Goal: Understand process/instructions: Learn how to perform a task or action

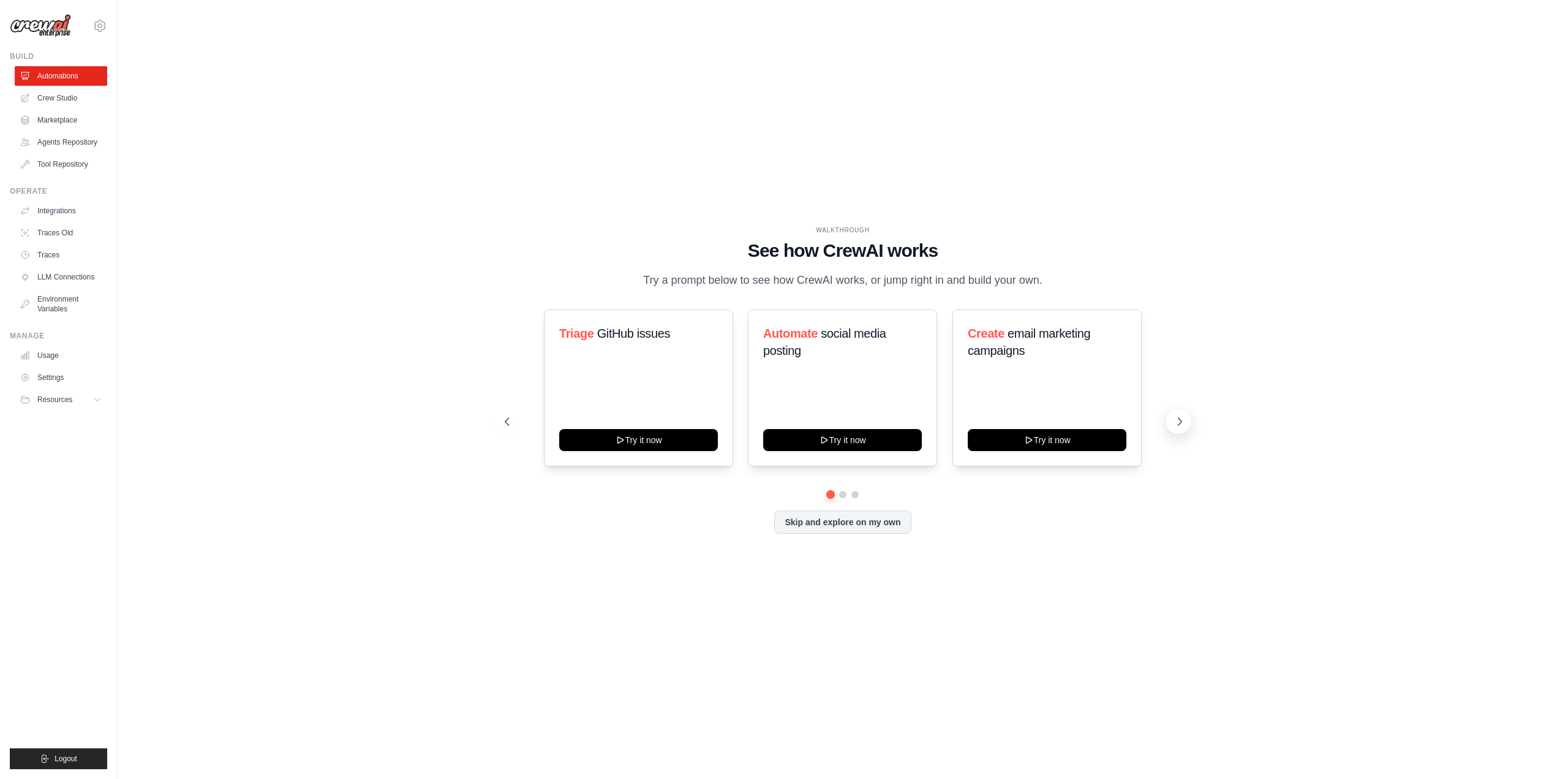
click at [1186, 427] on icon at bounding box center [1179, 421] width 12 height 12
click at [495, 429] on button at bounding box center [507, 421] width 25 height 25
click at [37, 105] on link "Crew Studio" at bounding box center [62, 98] width 92 height 20
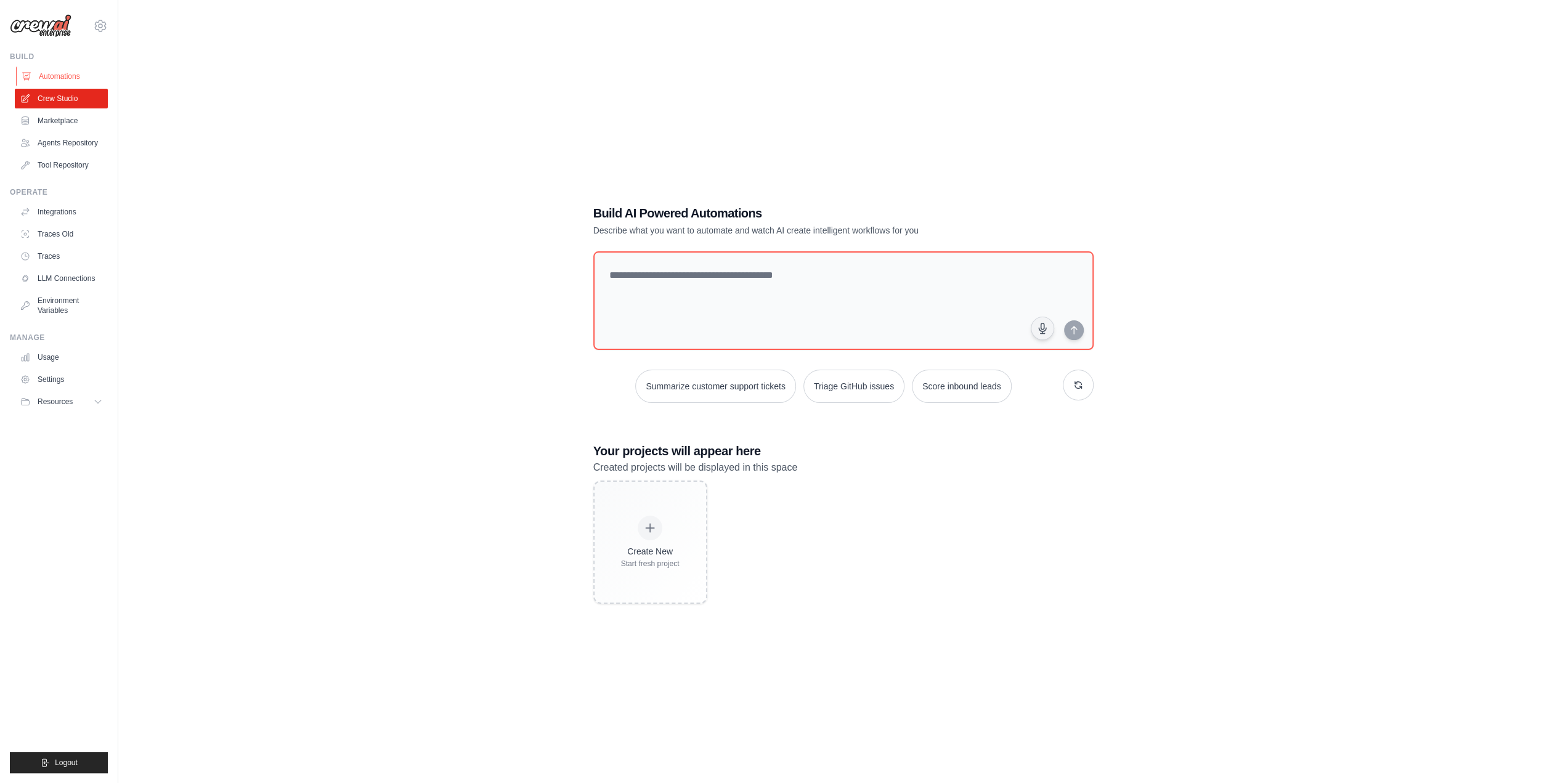
click at [42, 82] on link "Automations" at bounding box center [63, 76] width 93 height 20
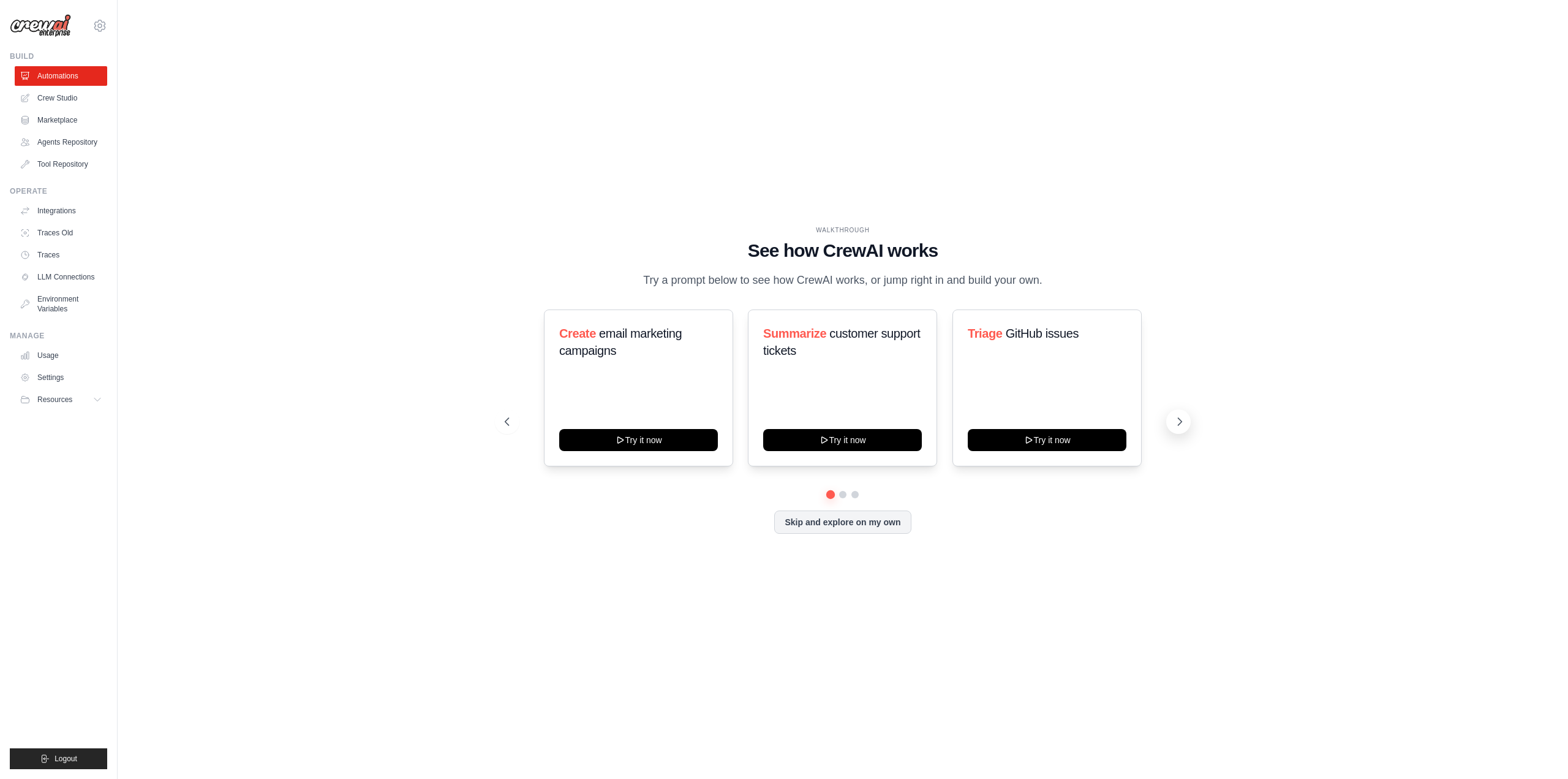
click at [1182, 425] on icon at bounding box center [1180, 421] width 4 height 7
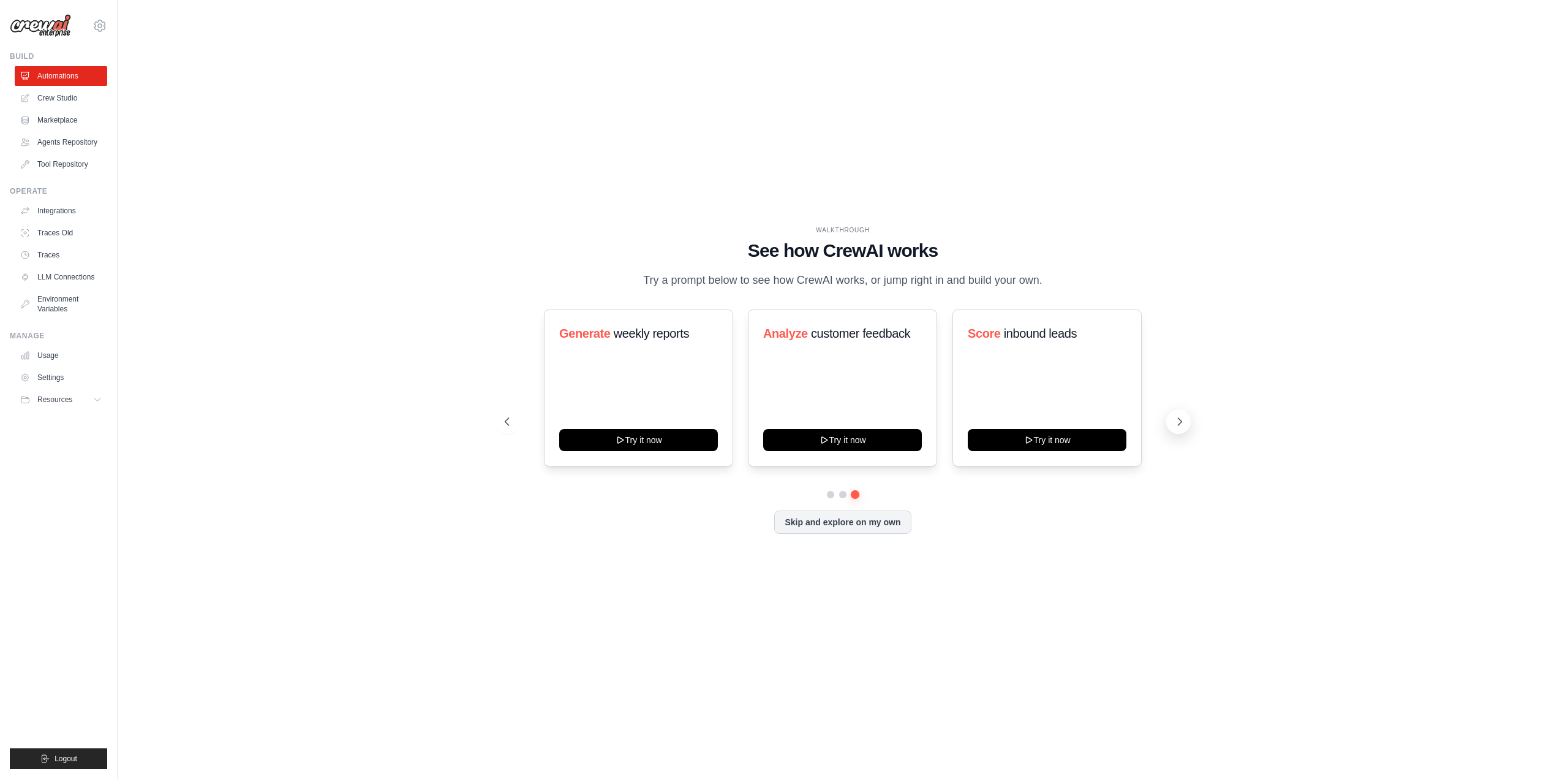
click at [1182, 425] on icon at bounding box center [1180, 421] width 4 height 7
click at [490, 419] on div "WALKTHROUGH See how CrewAI works Try a prompt below to see how CrewAI works, or…" at bounding box center [843, 389] width 705 height 327
click at [495, 423] on button at bounding box center [507, 421] width 25 height 25
click at [890, 438] on button "Try it now" at bounding box center [842, 439] width 159 height 22
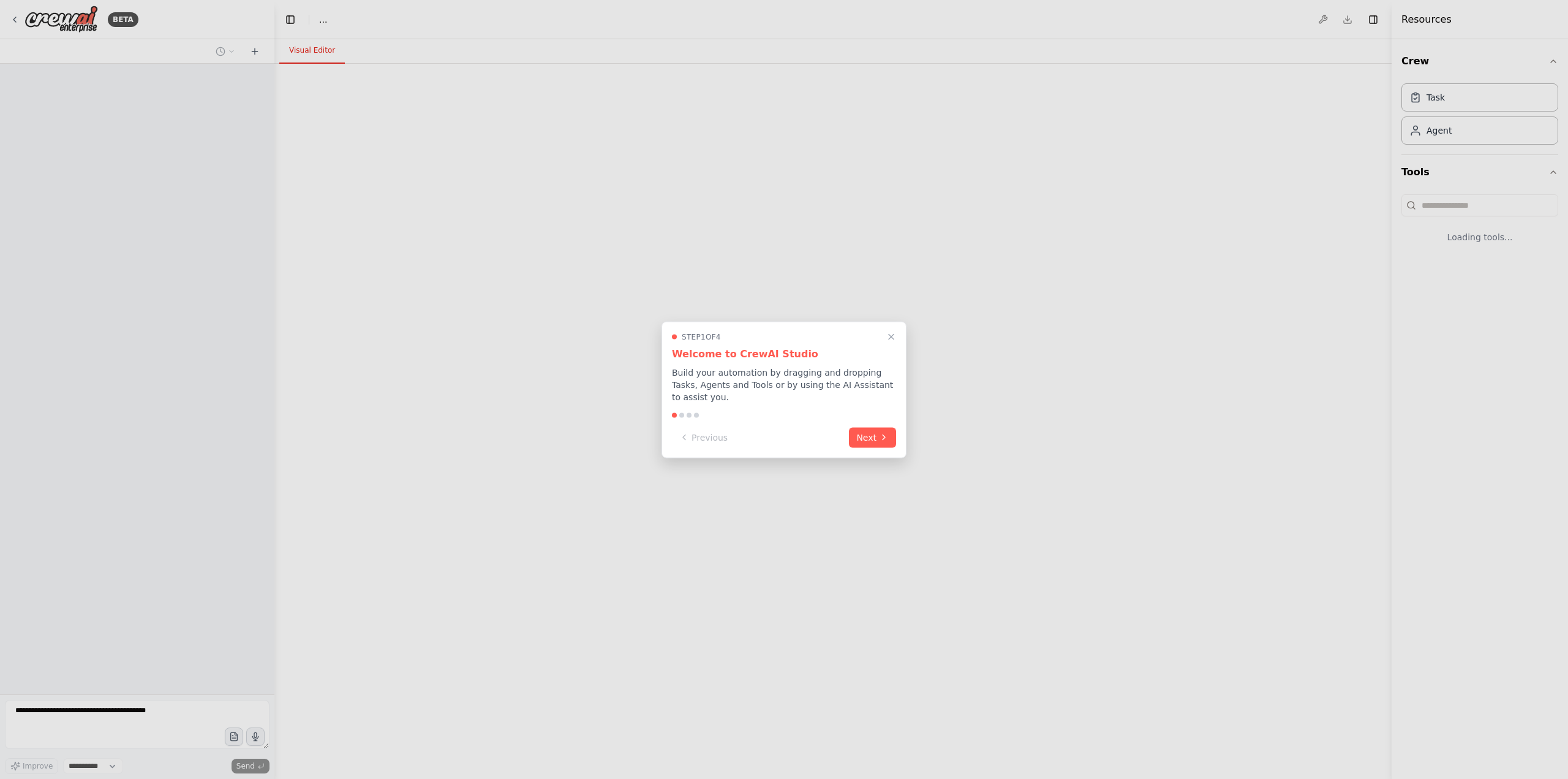
select select "****"
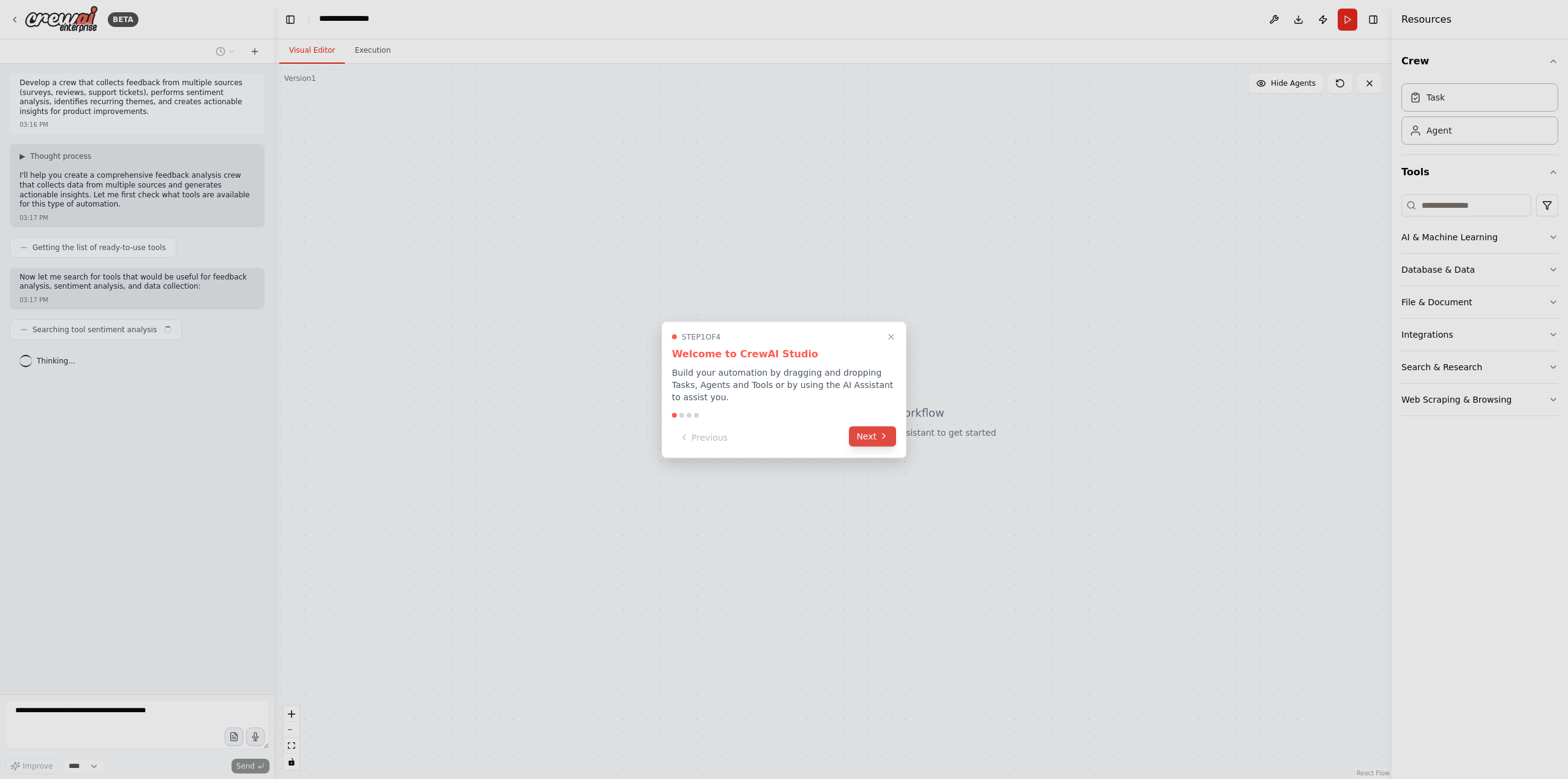
click at [862, 438] on button "Next" at bounding box center [872, 435] width 47 height 20
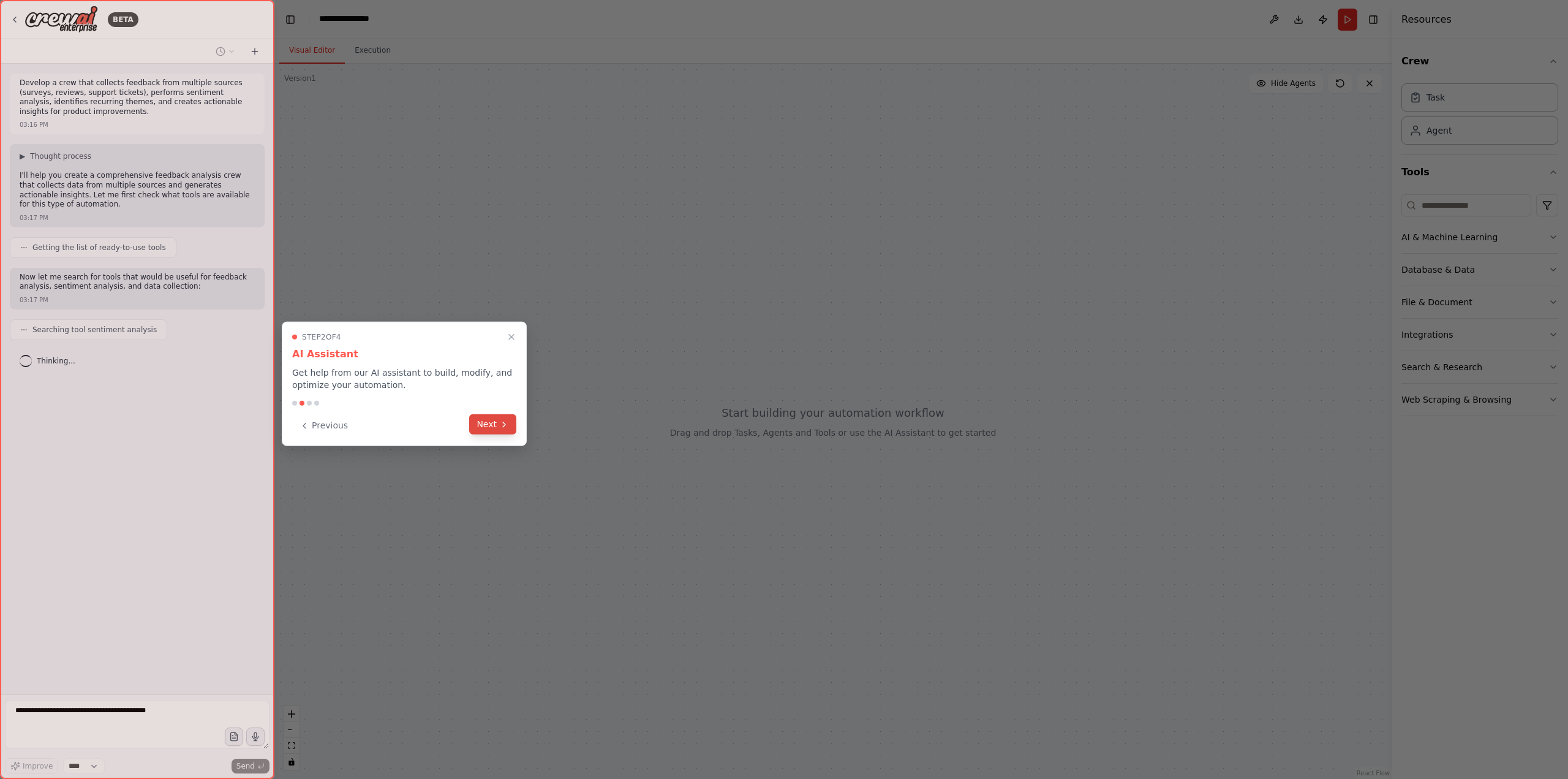
click at [473, 433] on button "Next" at bounding box center [493, 423] width 47 height 20
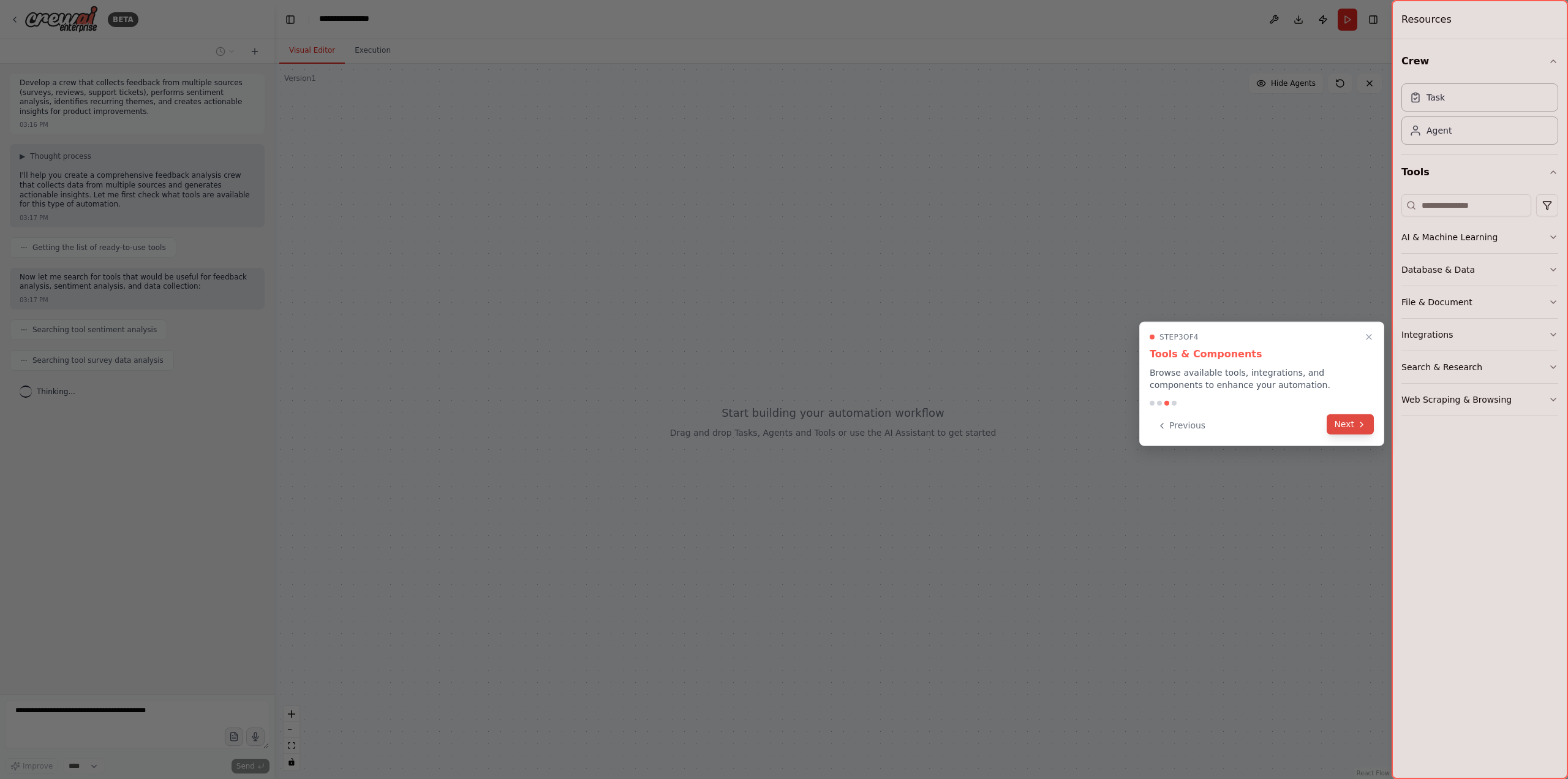
click at [1367, 435] on button "Next" at bounding box center [1350, 423] width 47 height 20
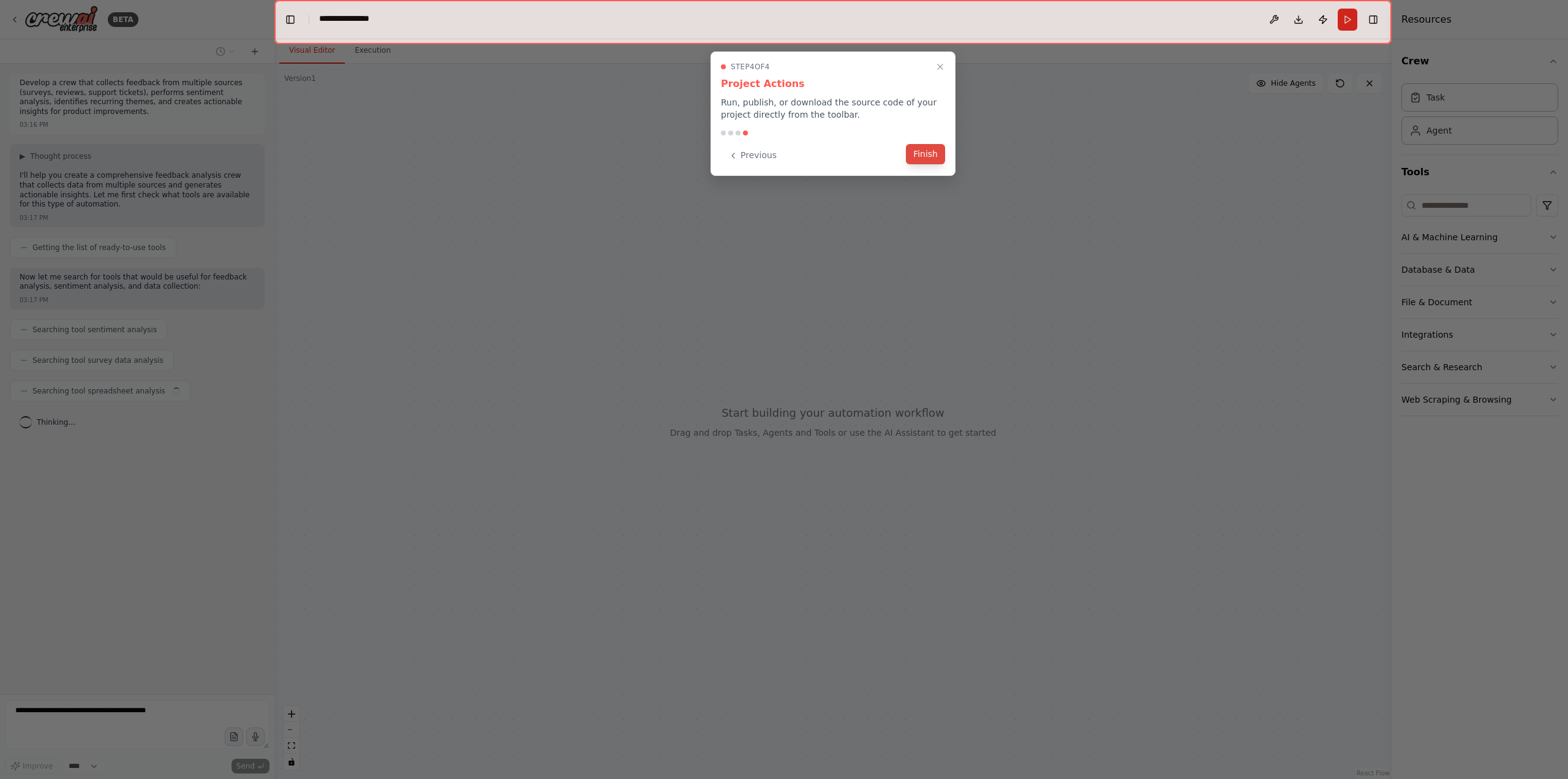
click at [925, 164] on button "Finish" at bounding box center [925, 154] width 39 height 20
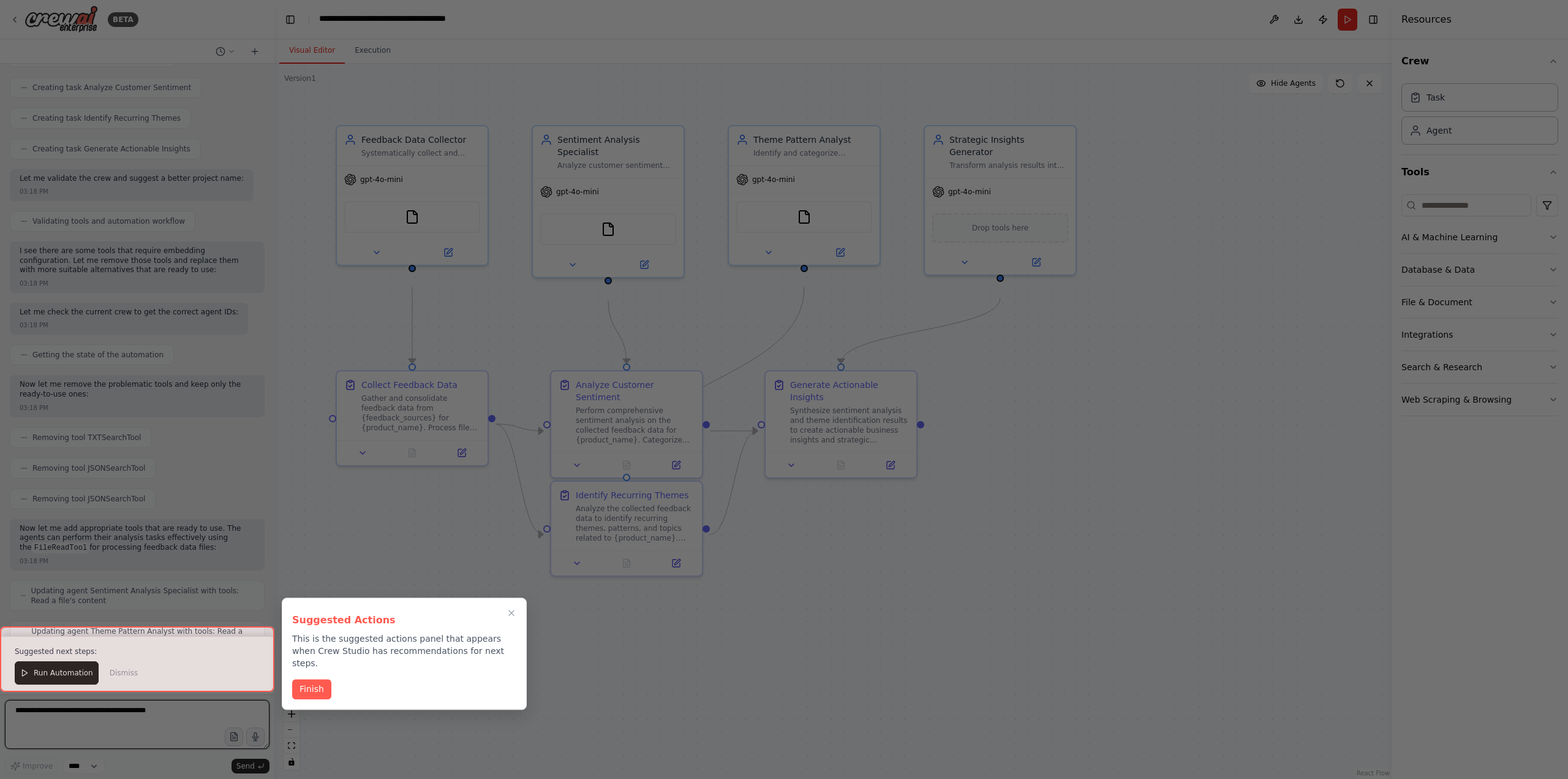
scroll to position [1607, 0]
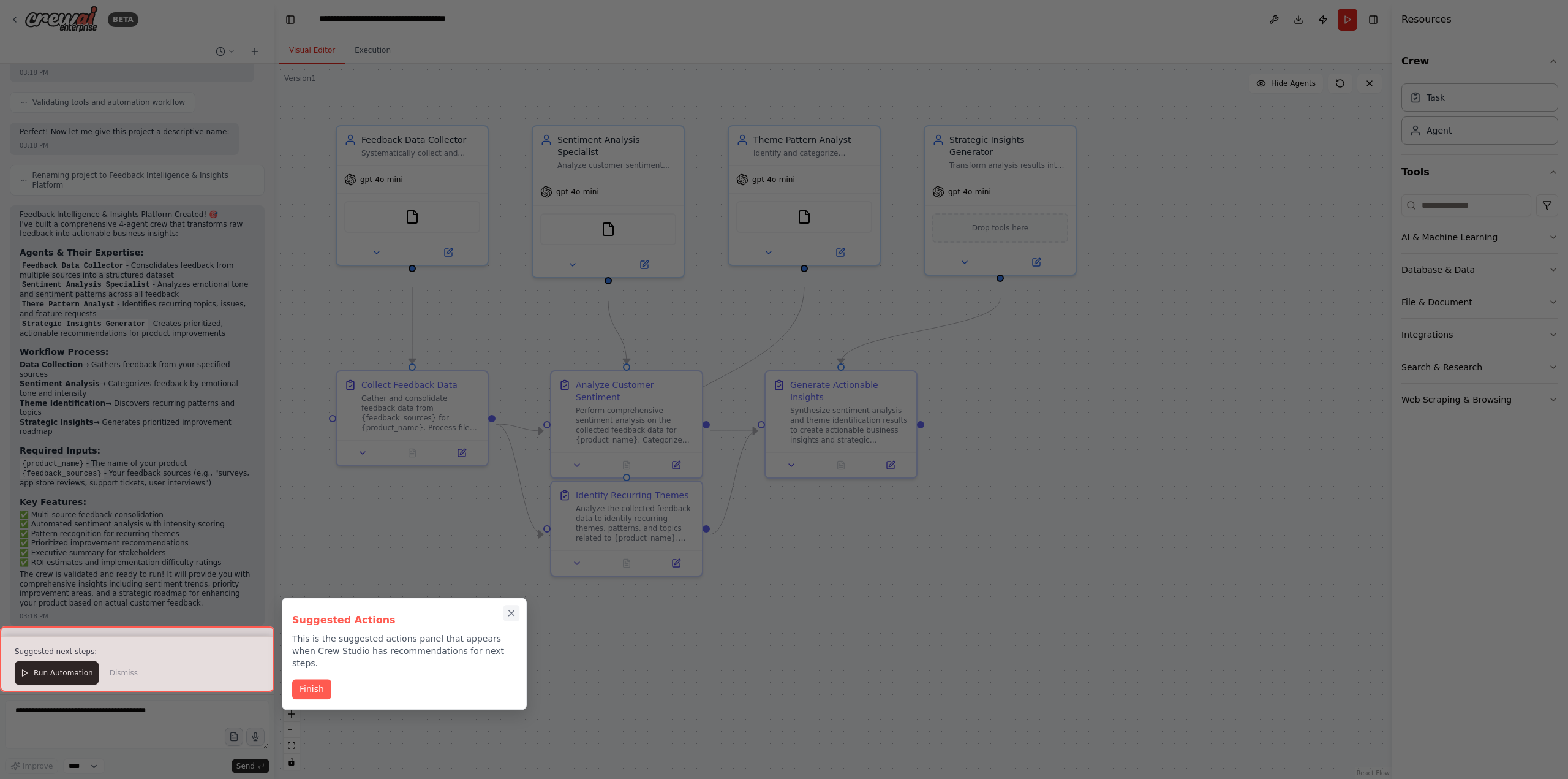
click at [509, 612] on icon "Close walkthrough" at bounding box center [512, 612] width 6 height 6
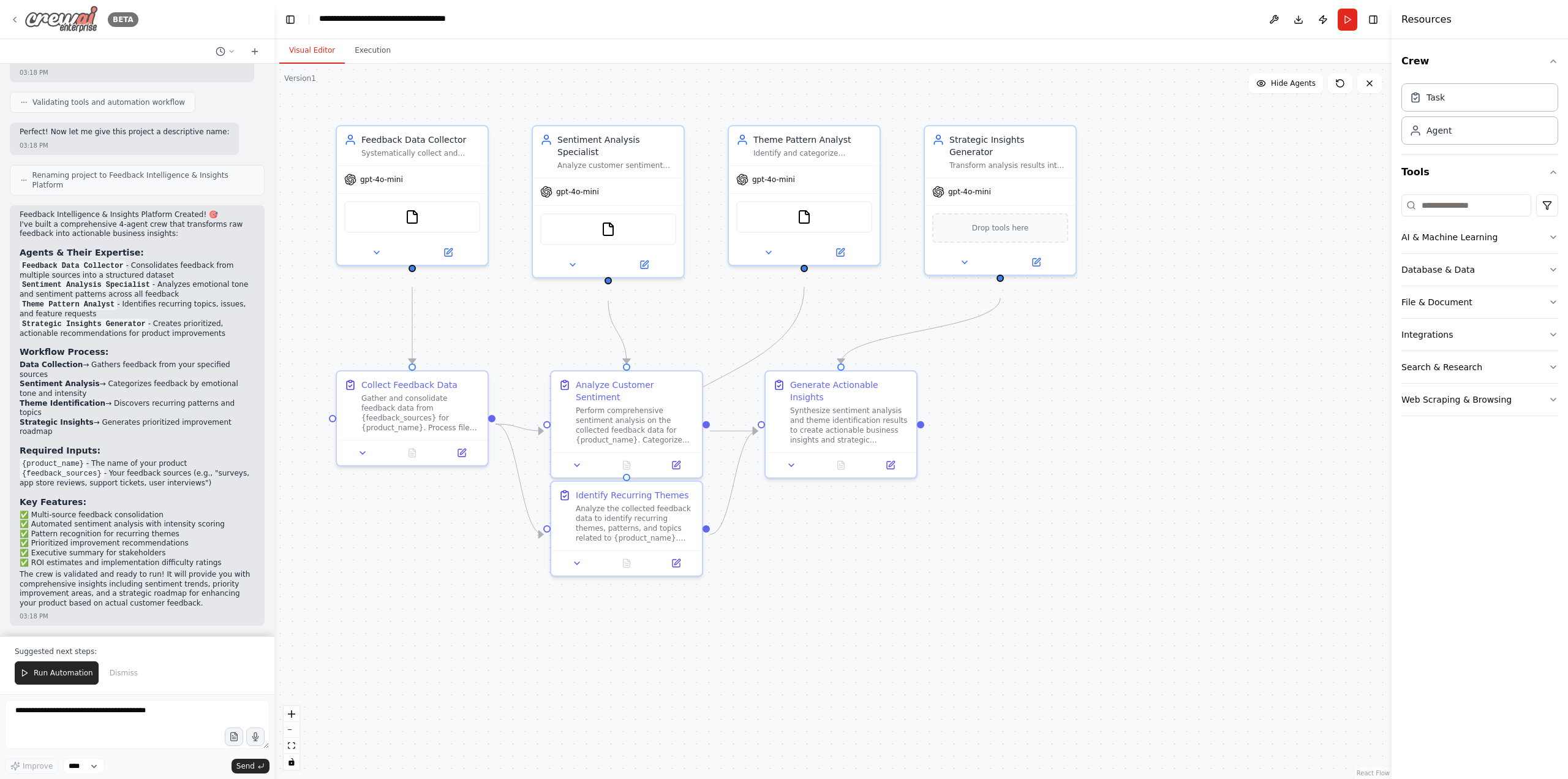
click at [14, 22] on icon at bounding box center [14, 19] width 10 height 10
